Goal: Transaction & Acquisition: Purchase product/service

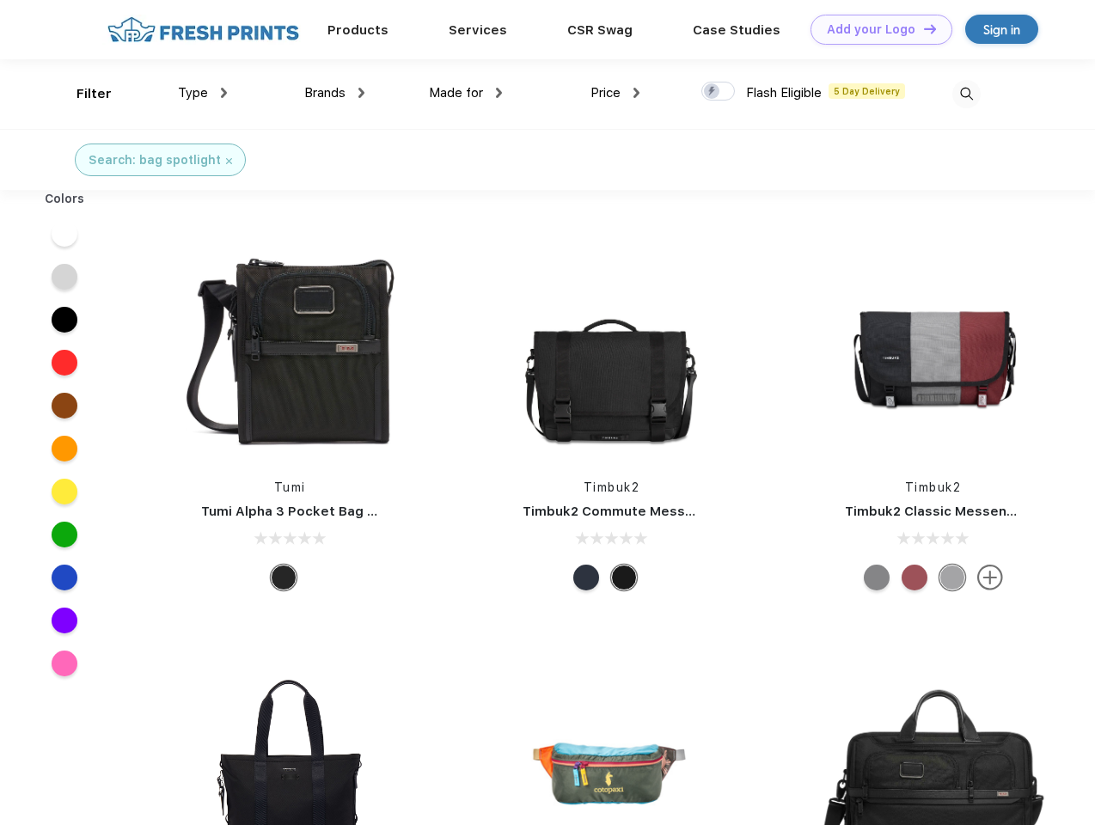
scroll to position [1, 0]
click at [875, 29] on link "Add your Logo Design Tool" at bounding box center [881, 30] width 142 height 30
click at [0, 0] on div "Design Tool" at bounding box center [0, 0] width 0 height 0
click at [922, 28] on link "Add your Logo Design Tool" at bounding box center [881, 30] width 142 height 30
click at [82, 94] on div "Filter" at bounding box center [93, 94] width 35 height 20
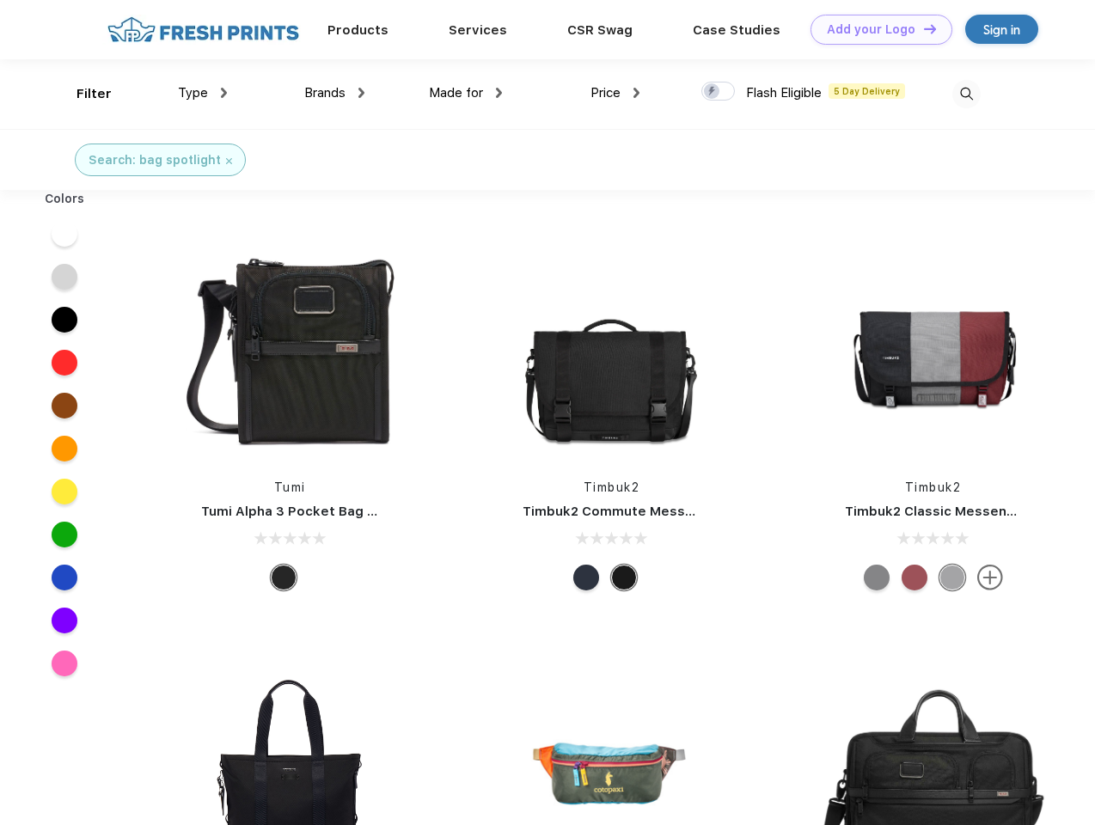
click at [203, 93] on span "Type" at bounding box center [193, 92] width 30 height 15
click at [334, 93] on span "Brands" at bounding box center [324, 92] width 41 height 15
click at [466, 93] on span "Made for" at bounding box center [456, 92] width 54 height 15
click at [615, 93] on span "Price" at bounding box center [605, 92] width 30 height 15
click at [718, 92] on div at bounding box center [718, 91] width 34 height 19
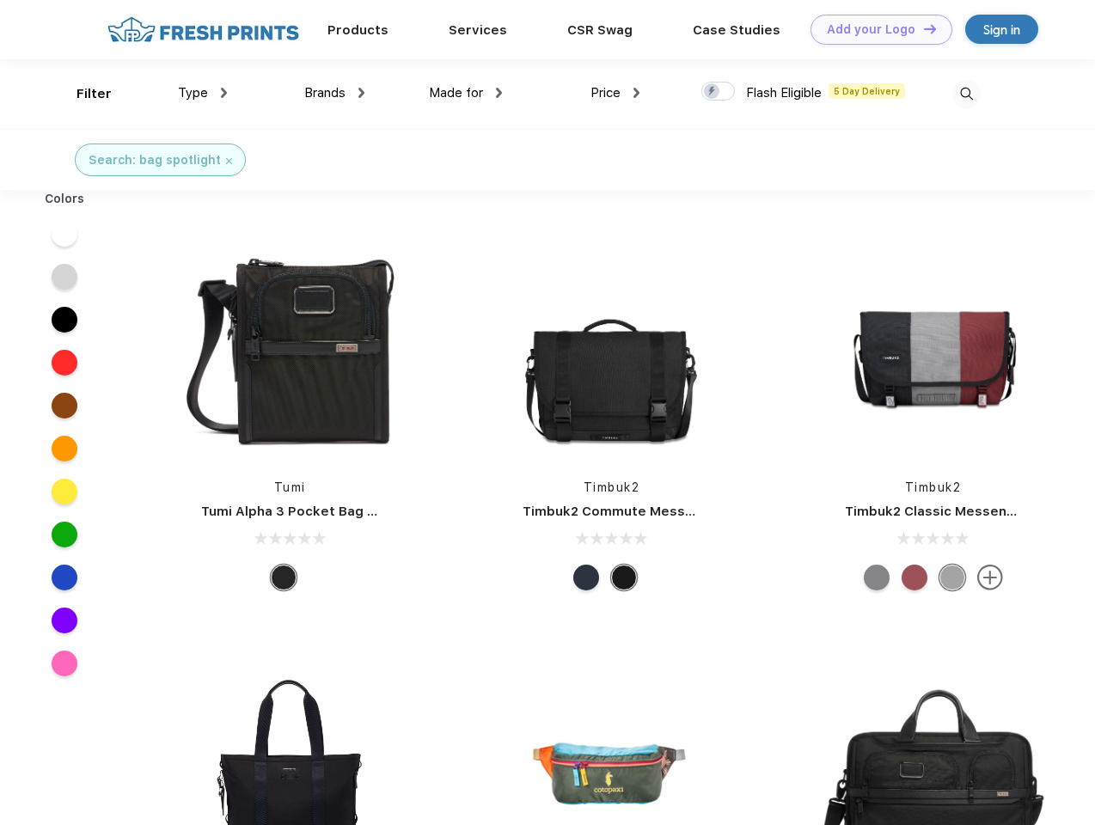
click at [712, 92] on input "checkbox" at bounding box center [706, 86] width 11 height 11
click at [966, 94] on img at bounding box center [966, 94] width 28 height 28
